Goal: Communication & Community: Answer question/provide support

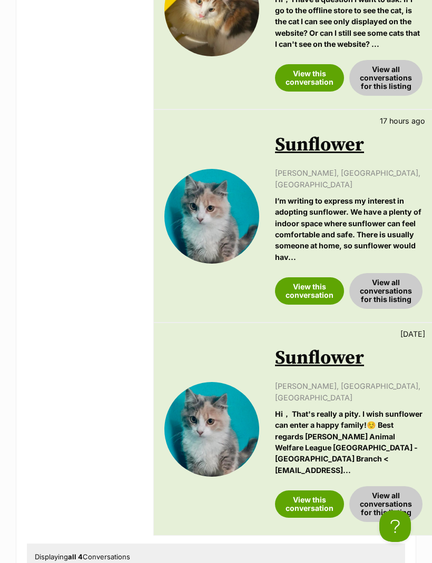
scroll to position [643, 0]
click at [309, 491] on link "View this conversation" at bounding box center [309, 504] width 69 height 27
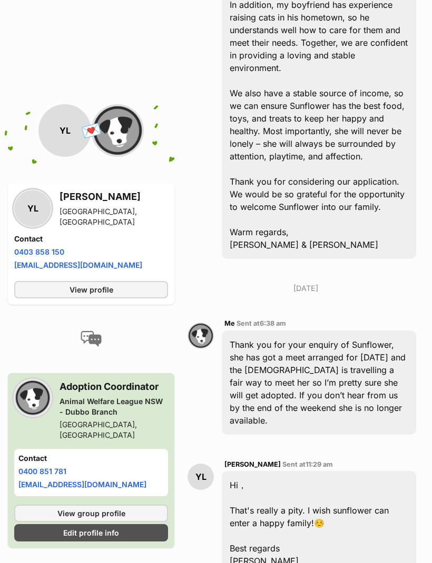
scroll to position [756, 0]
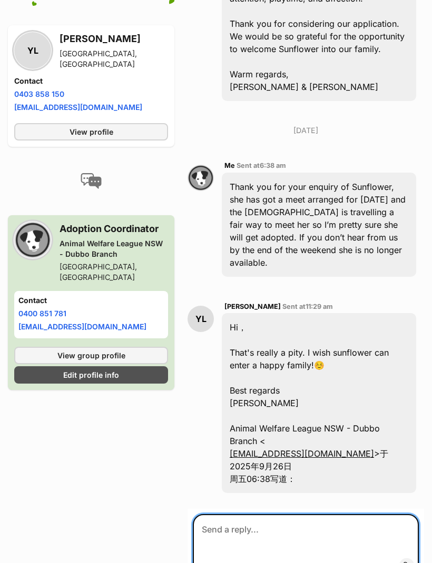
click at [241, 514] on textarea at bounding box center [306, 545] width 226 height 63
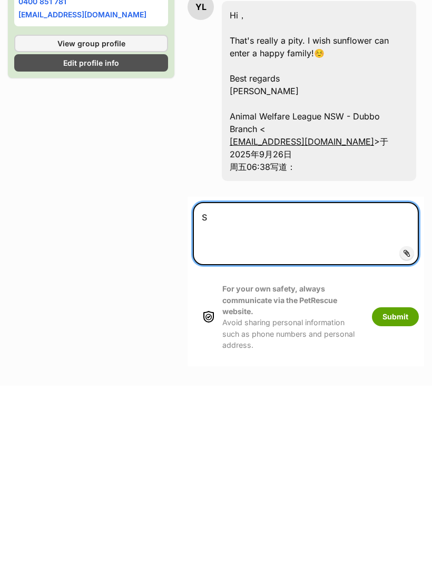
scroll to position [891, 0]
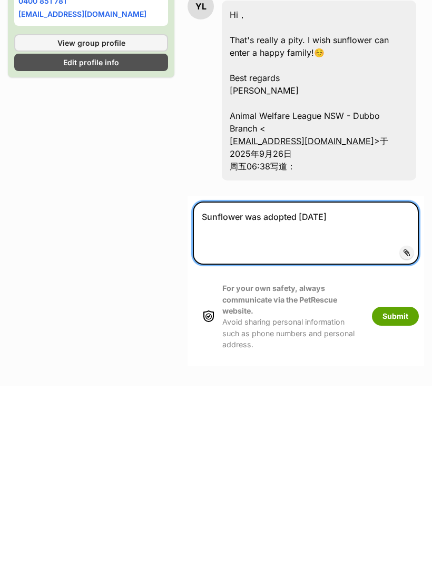
type textarea "Sunflower was adopted today"
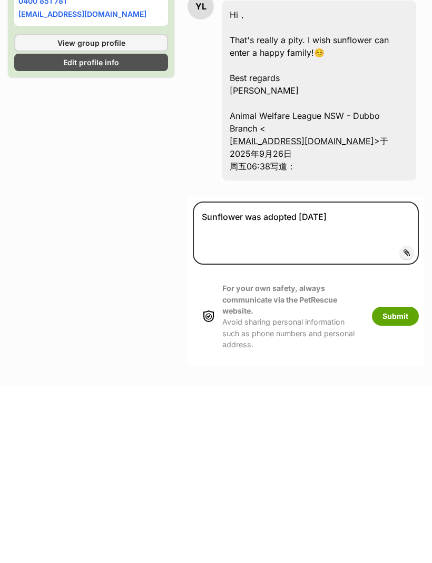
click at [393, 484] on button "Submit" at bounding box center [395, 493] width 47 height 19
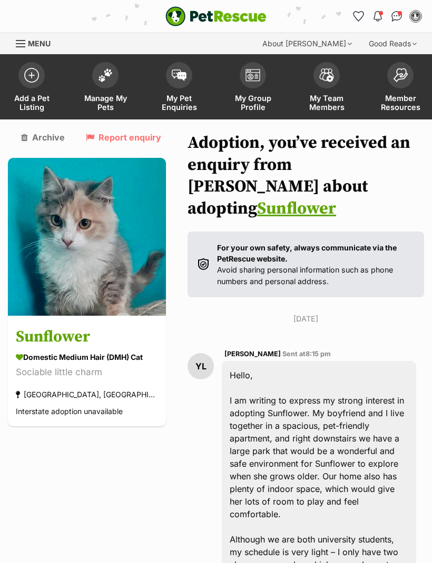
click at [182, 89] on link "My Pet Enquiries" at bounding box center [179, 88] width 74 height 63
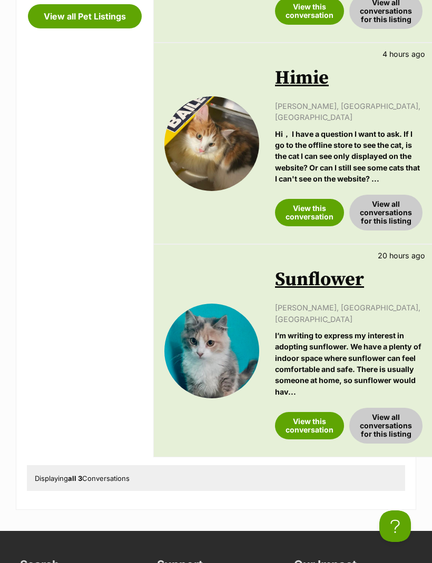
click at [306, 412] on link "View this conversation" at bounding box center [309, 425] width 69 height 27
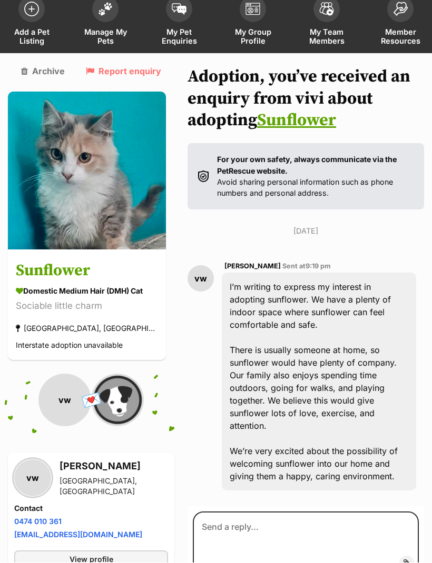
scroll to position [159, 0]
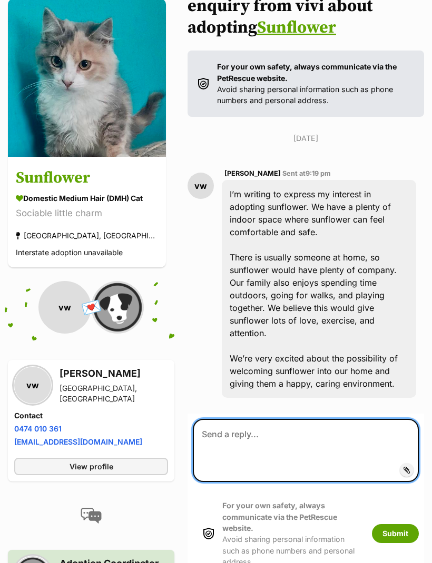
click at [212, 438] on textarea at bounding box center [306, 450] width 226 height 63
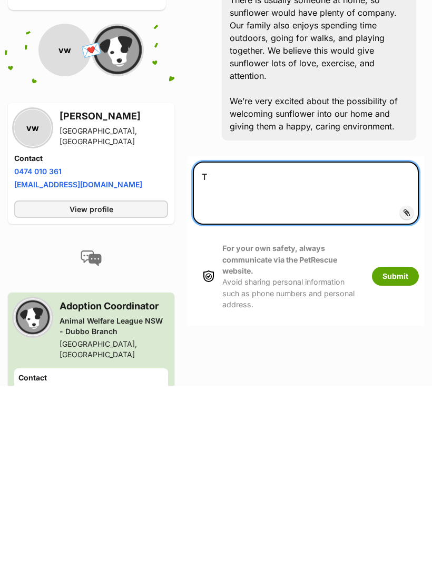
scroll to position [238, 0]
type textarea "Thank you for your enquiry but Sunflower was adopted today"
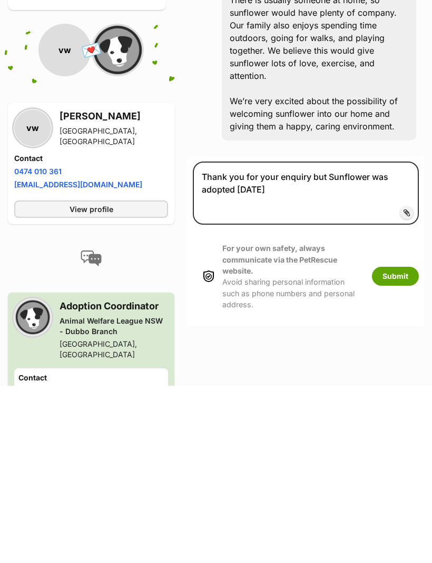
click at [388, 445] on button "Submit" at bounding box center [395, 454] width 47 height 19
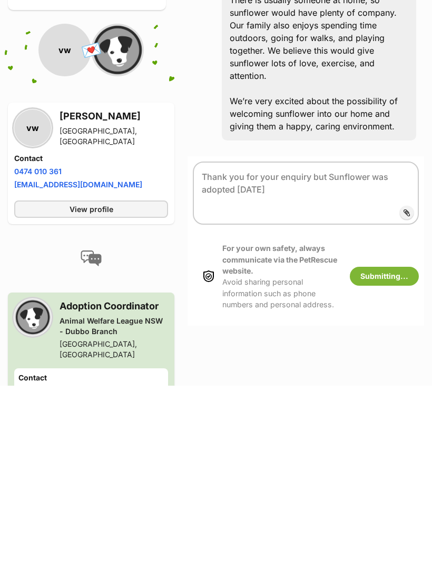
scroll to position [416, 0]
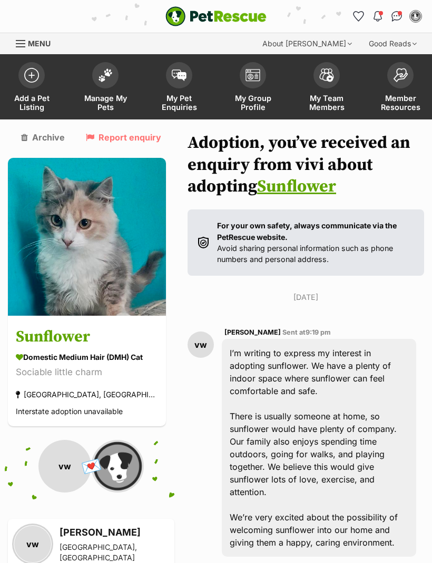
click at [173, 94] on span "My Pet Enquiries" at bounding box center [178, 103] width 47 height 18
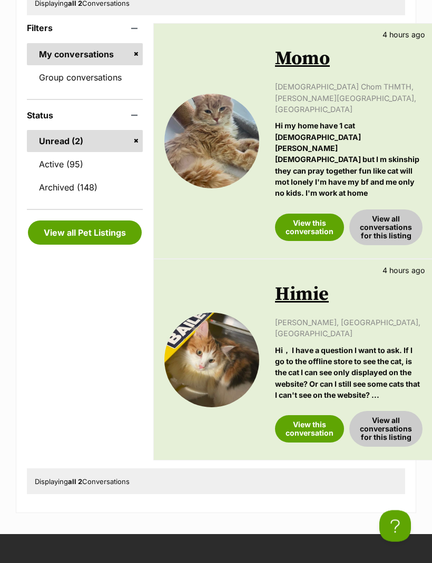
scroll to position [290, 0]
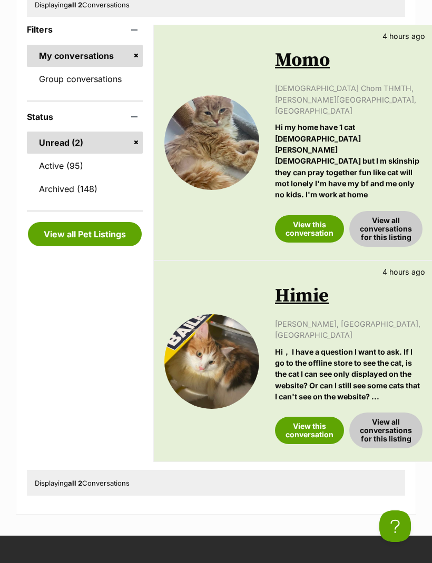
click at [306, 417] on link "View this conversation" at bounding box center [309, 430] width 69 height 27
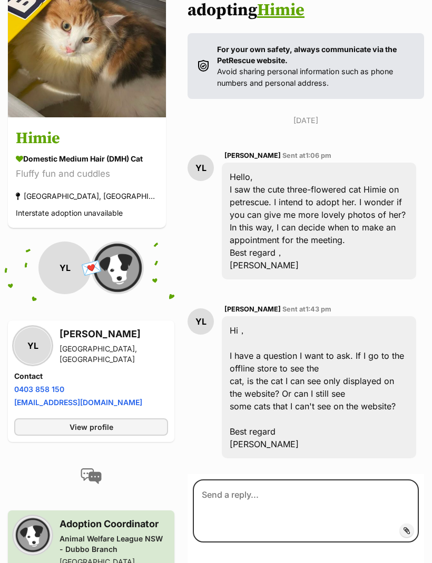
scroll to position [200, 0]
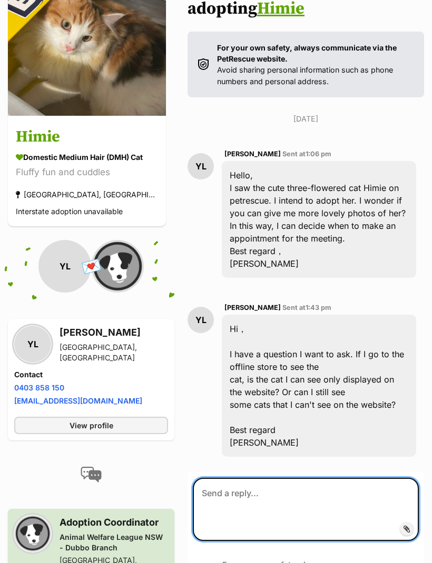
click at [241, 478] on textarea at bounding box center [306, 509] width 226 height 63
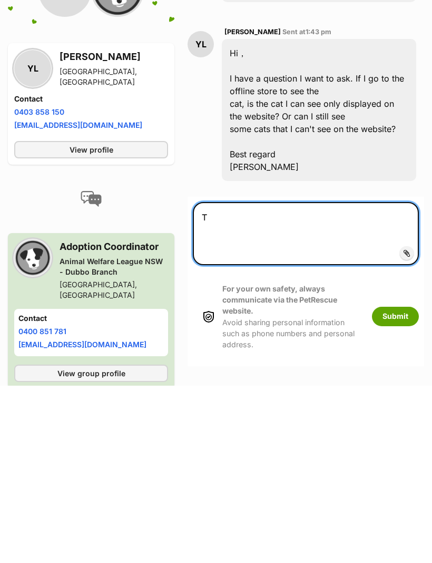
scroll to position [299, 0]
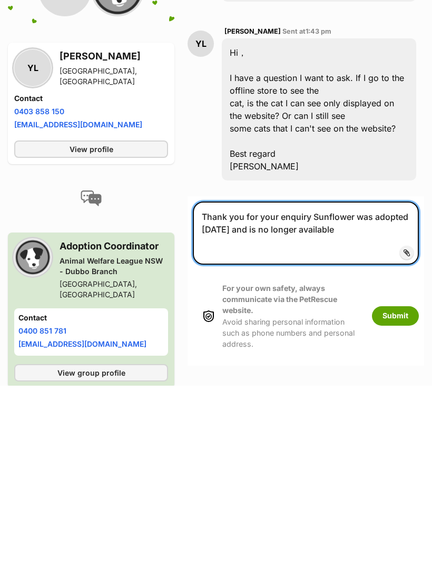
click at [268, 379] on textarea "Thank you for your enquiry Sunflower was adopted [DATE] and is no longer availa…" at bounding box center [306, 410] width 226 height 63
click at [266, 379] on textarea "Thank you for your enquiry Sunflower was adopted [DATE] and is no longer availa…" at bounding box center [306, 410] width 226 height 63
type textarea "Thank you for your enquiry Sunflower was adopted [DATE] and is no longer availa…"
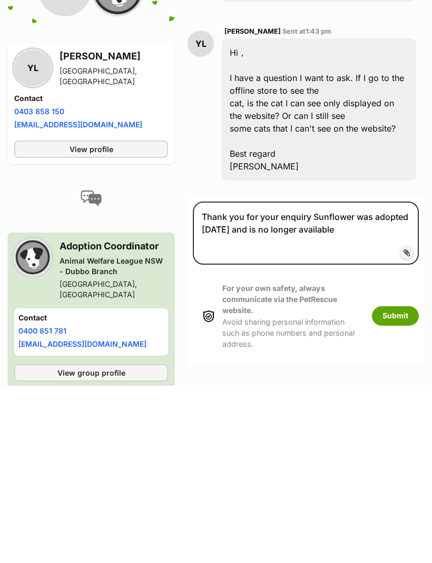
click at [393, 484] on button "Submit" at bounding box center [395, 493] width 47 height 19
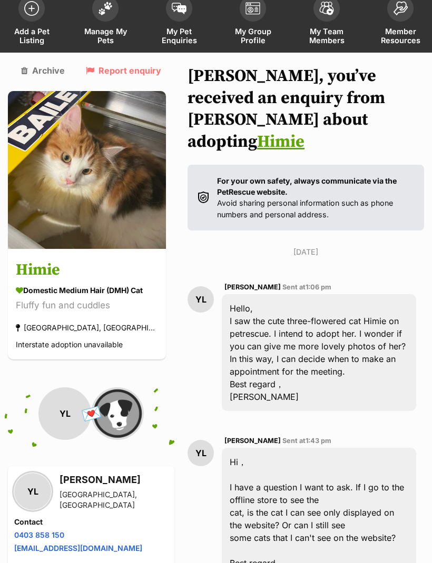
scroll to position [175, 0]
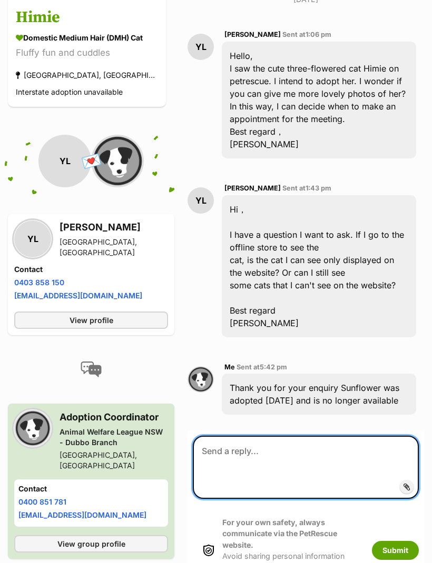
click at [287, 447] on textarea at bounding box center [306, 467] width 226 height 63
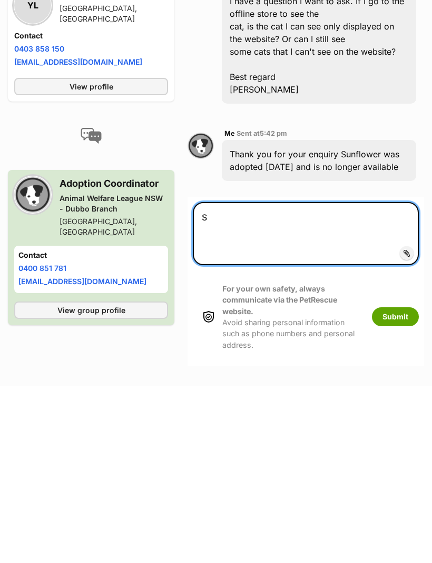
scroll to position [376, 0]
type textarea "Sorry I meant Hime"
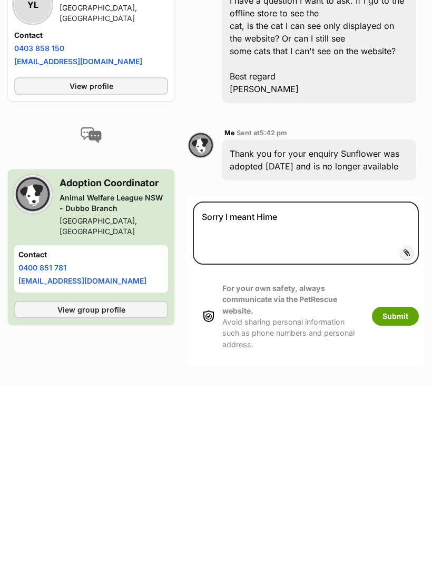
click at [388, 484] on button "Submit" at bounding box center [395, 493] width 47 height 19
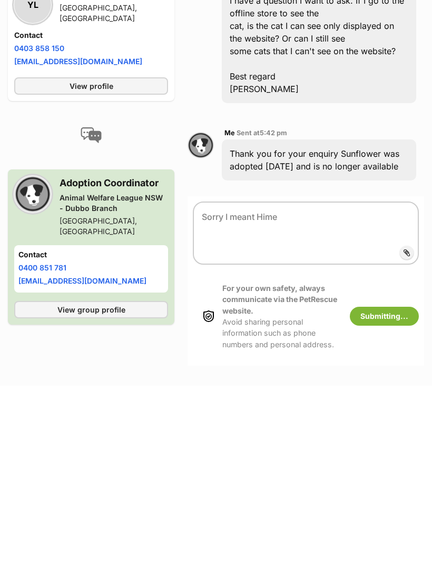
scroll to position [554, 0]
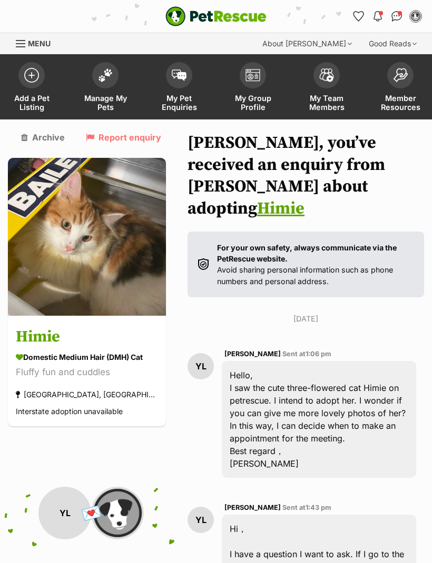
click at [178, 81] on span at bounding box center [179, 75] width 26 height 26
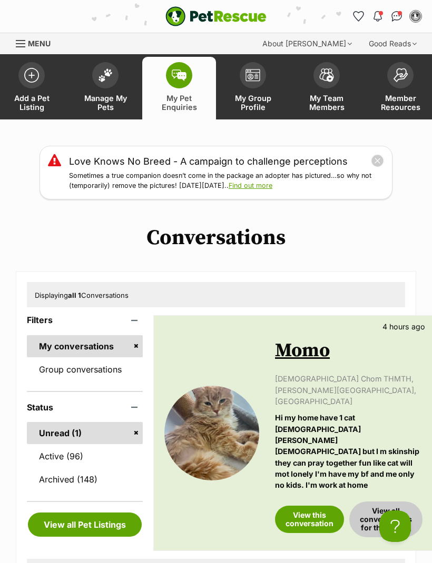
click at [299, 506] on link "View this conversation" at bounding box center [309, 519] width 69 height 27
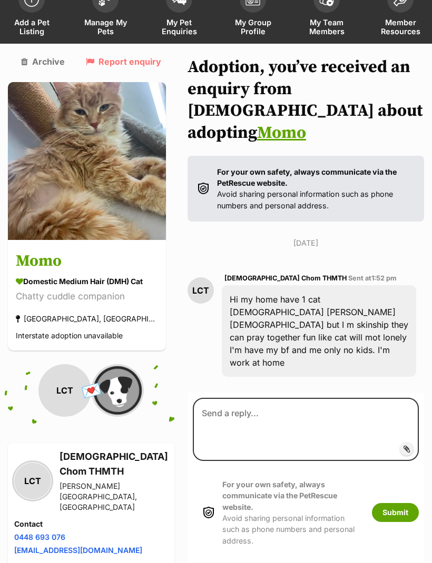
scroll to position [83, 0]
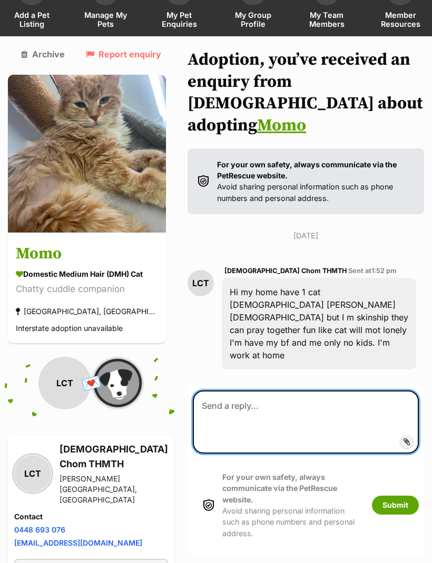
click at [218, 390] on textarea at bounding box center [306, 421] width 226 height 63
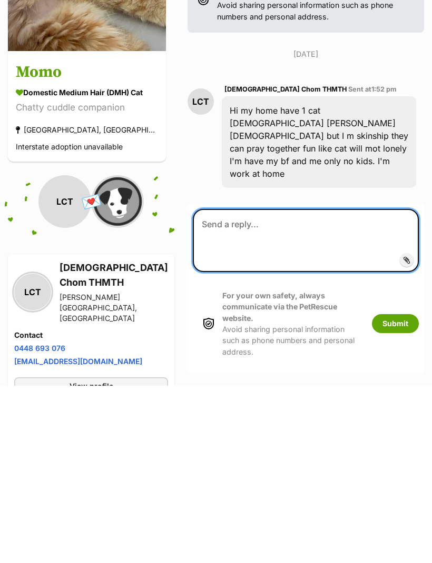
click at [209, 387] on textarea at bounding box center [306, 418] width 226 height 63
paste textarea "Thank you for your enquiry Sunflower was adopted today and is no longer availab…"
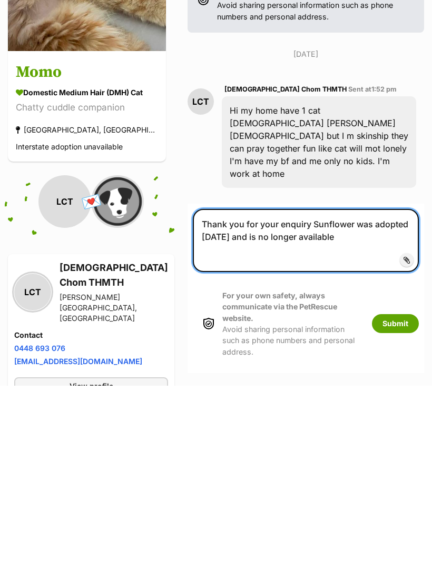
click at [349, 387] on textarea "Thank you for your enquiry Sunflower was adopted today and is no longer availab…" at bounding box center [306, 418] width 226 height 63
type textarea "Thank you for your enquiry Momo was adopted today and is no longer available"
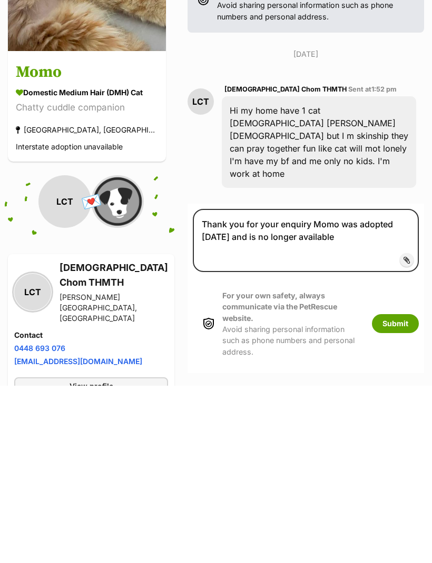
click at [399, 492] on button "Submit" at bounding box center [395, 501] width 47 height 19
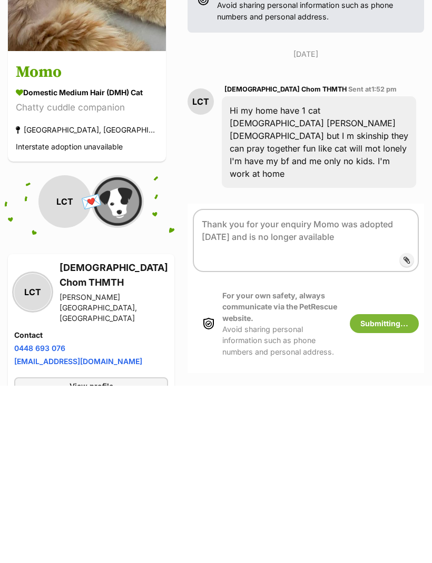
scroll to position [265, 0]
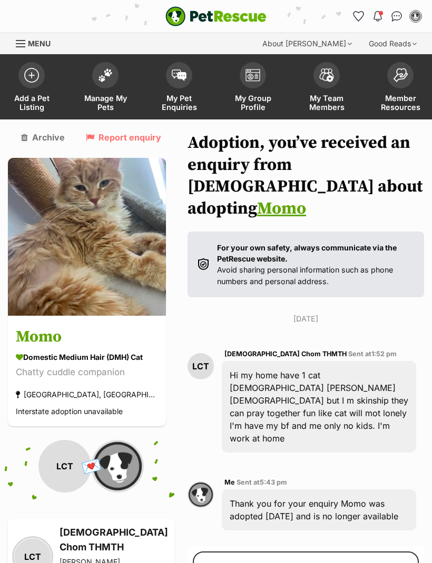
click at [178, 79] on span at bounding box center [179, 75] width 26 height 26
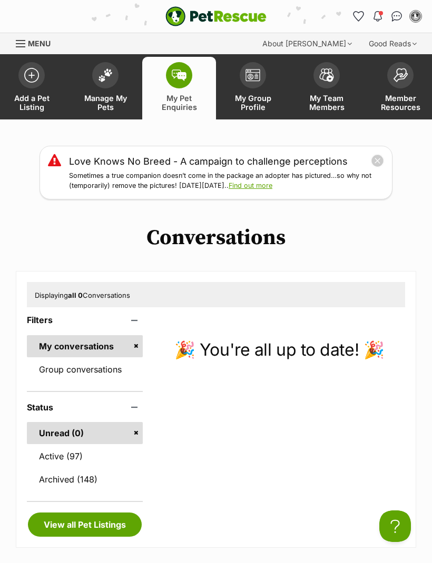
click at [106, 91] on link "Manage My Pets" at bounding box center [105, 88] width 74 height 63
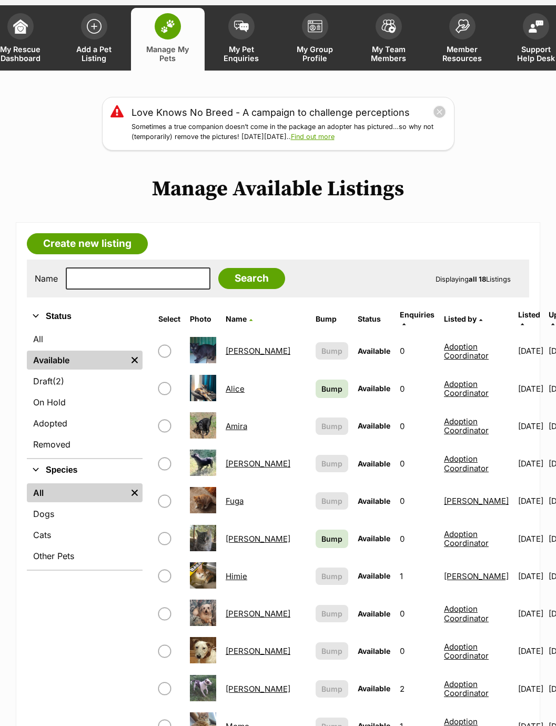
scroll to position [53, 0]
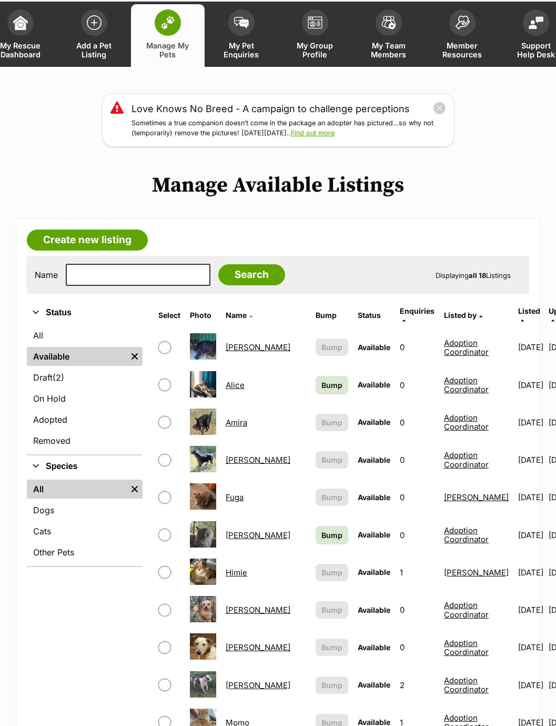
click at [168, 341] on input "checkbox" at bounding box center [164, 347] width 13 height 13
checkbox input "true"
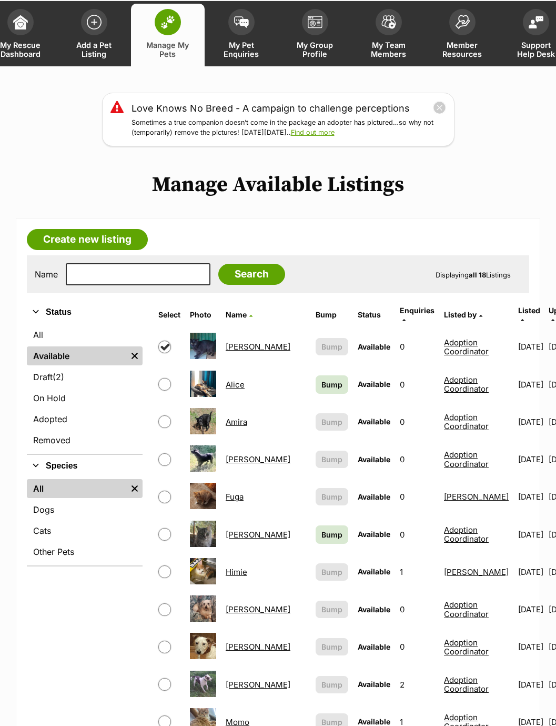
click at [166, 456] on input "checkbox" at bounding box center [164, 459] width 13 height 13
checkbox input "true"
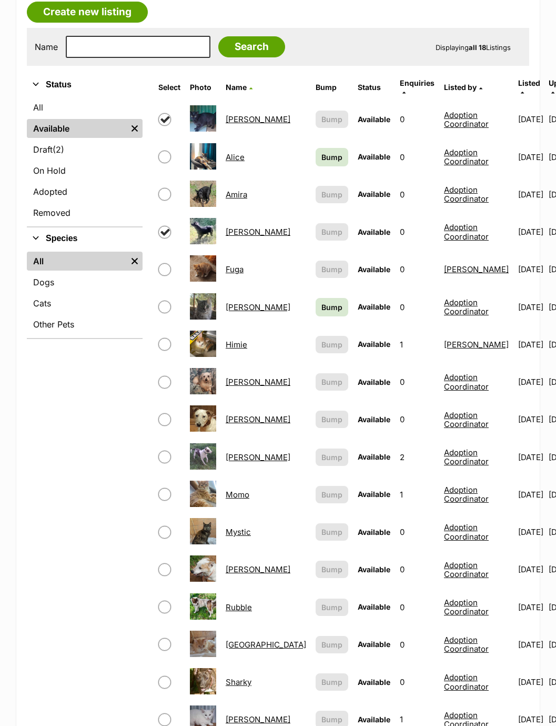
scroll to position [281, 0]
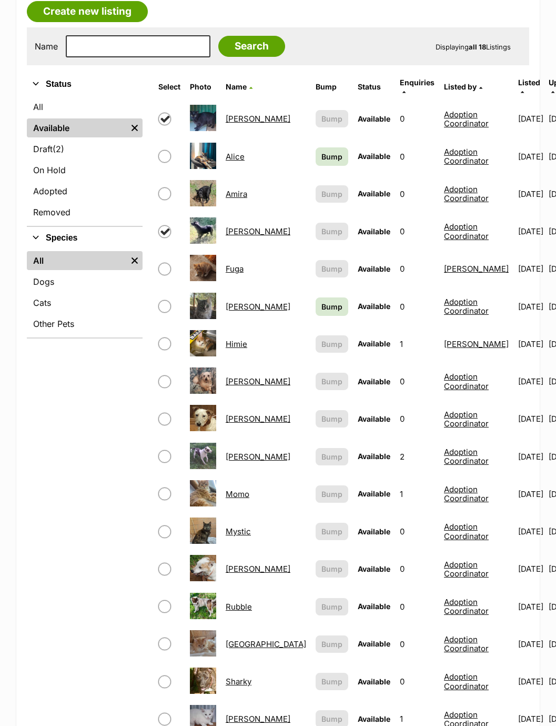
click at [172, 337] on span at bounding box center [169, 343] width 22 height 13
click at [164, 337] on input "checkbox" at bounding box center [164, 343] width 13 height 13
checkbox input "true"
click at [164, 487] on input "checkbox" at bounding box center [164, 493] width 13 height 13
checkbox input "true"
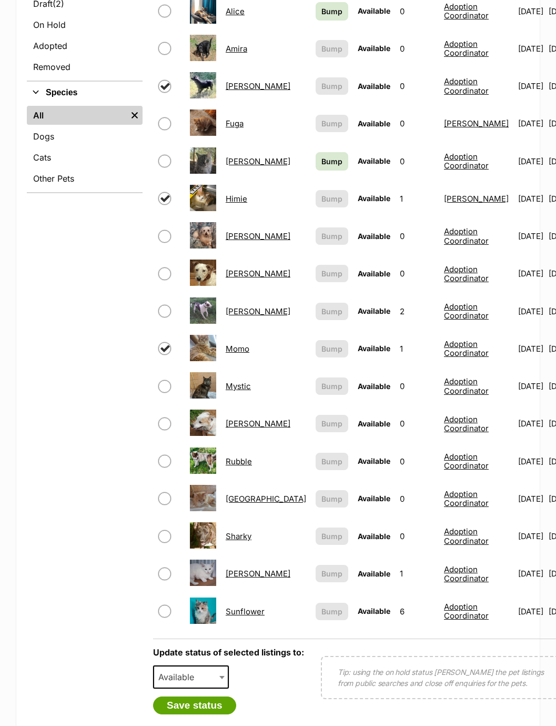
scroll to position [426, 0]
click at [168, 605] on input "checkbox" at bounding box center [164, 611] width 13 height 13
checkbox input "true"
click at [218, 668] on span at bounding box center [223, 676] width 11 height 23
select select "rehomed"
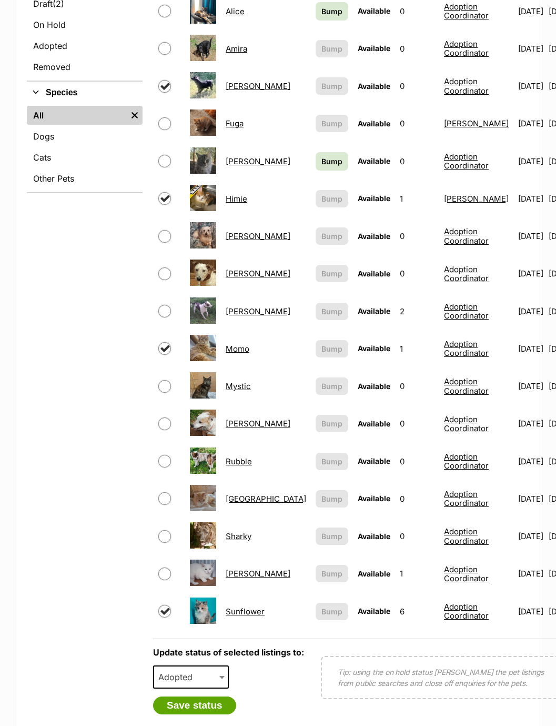
click at [193, 699] on button "Save status" at bounding box center [194, 705] width 83 height 18
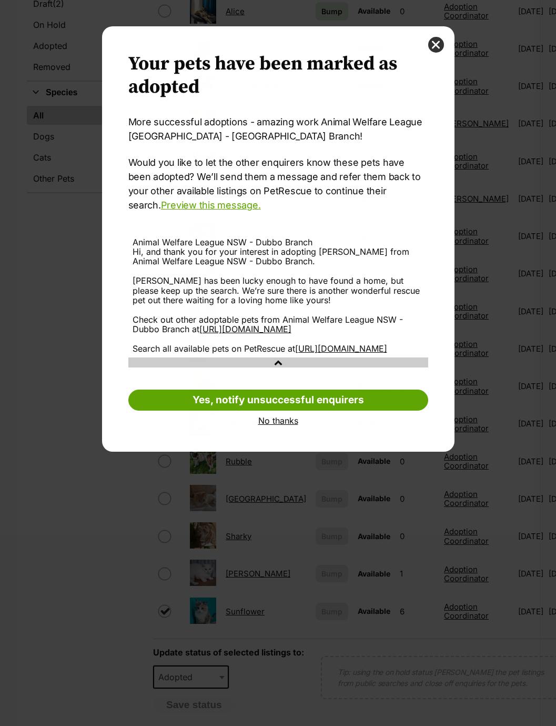
scroll to position [0, 0]
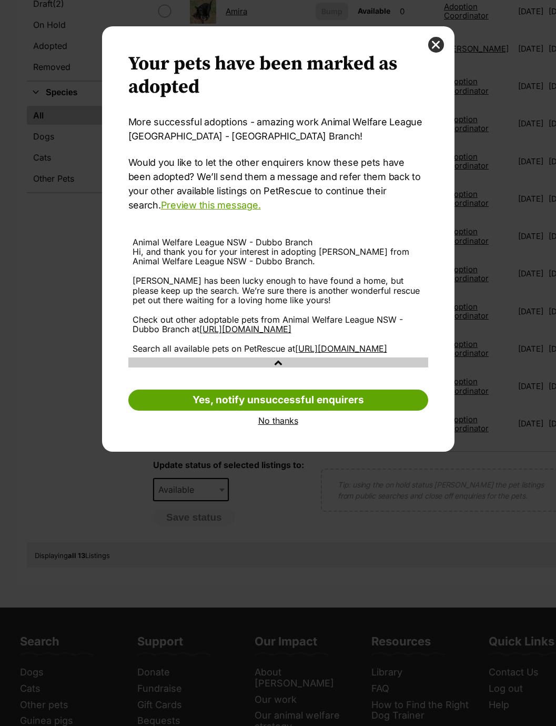
click at [278, 425] on link "No thanks" at bounding box center [278, 420] width 300 height 9
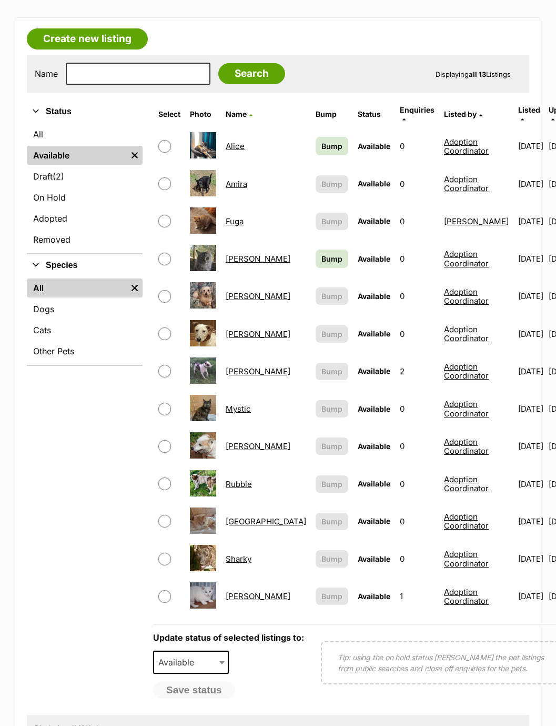
scroll to position [253, 0]
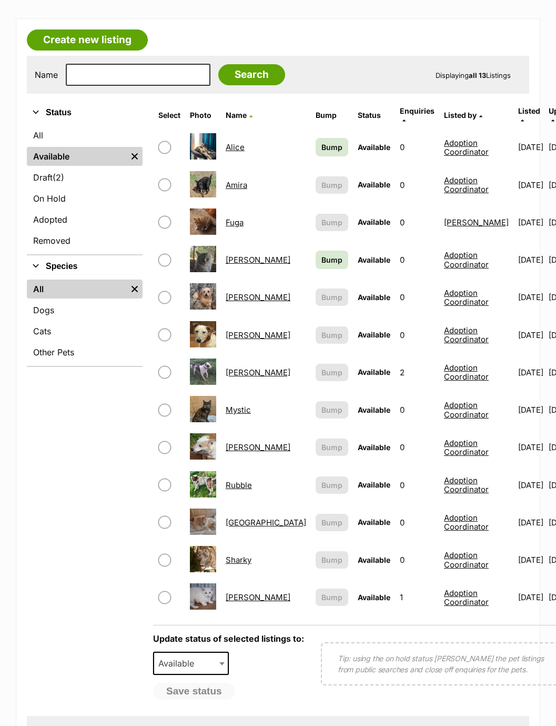
click at [322, 254] on span "Bump" at bounding box center [332, 259] width 21 height 11
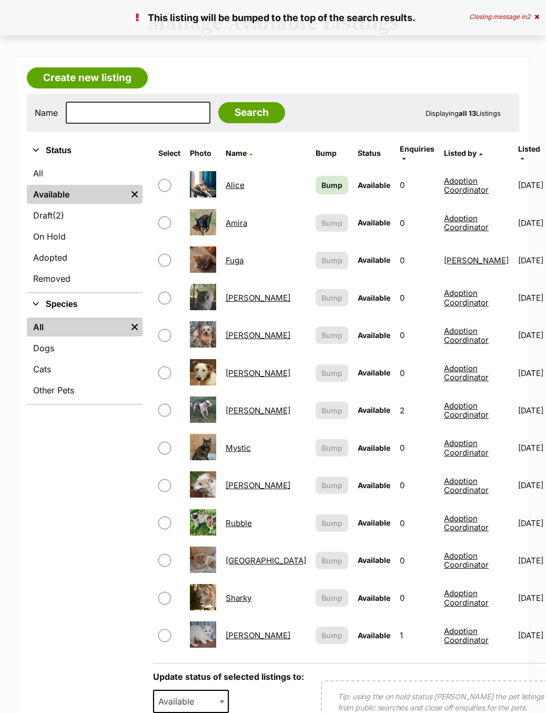
scroll to position [215, 0]
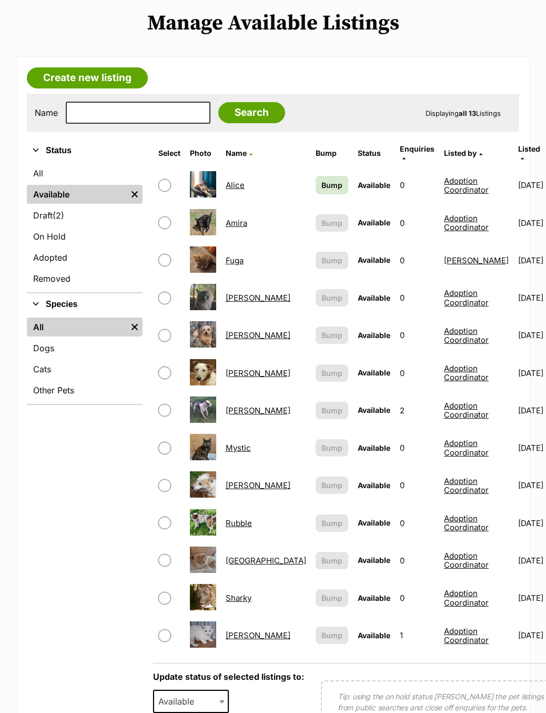
click at [322, 182] on span "Bump" at bounding box center [332, 184] width 21 height 11
